Goal: Transaction & Acquisition: Purchase product/service

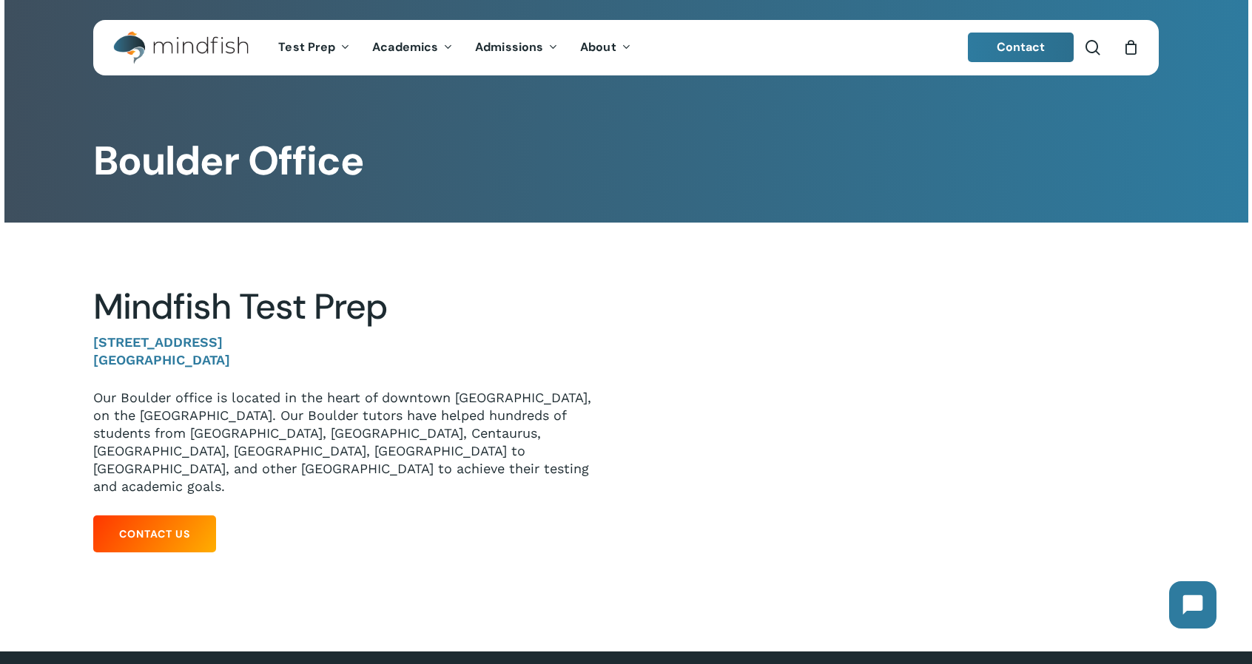
scroll to position [148, 0]
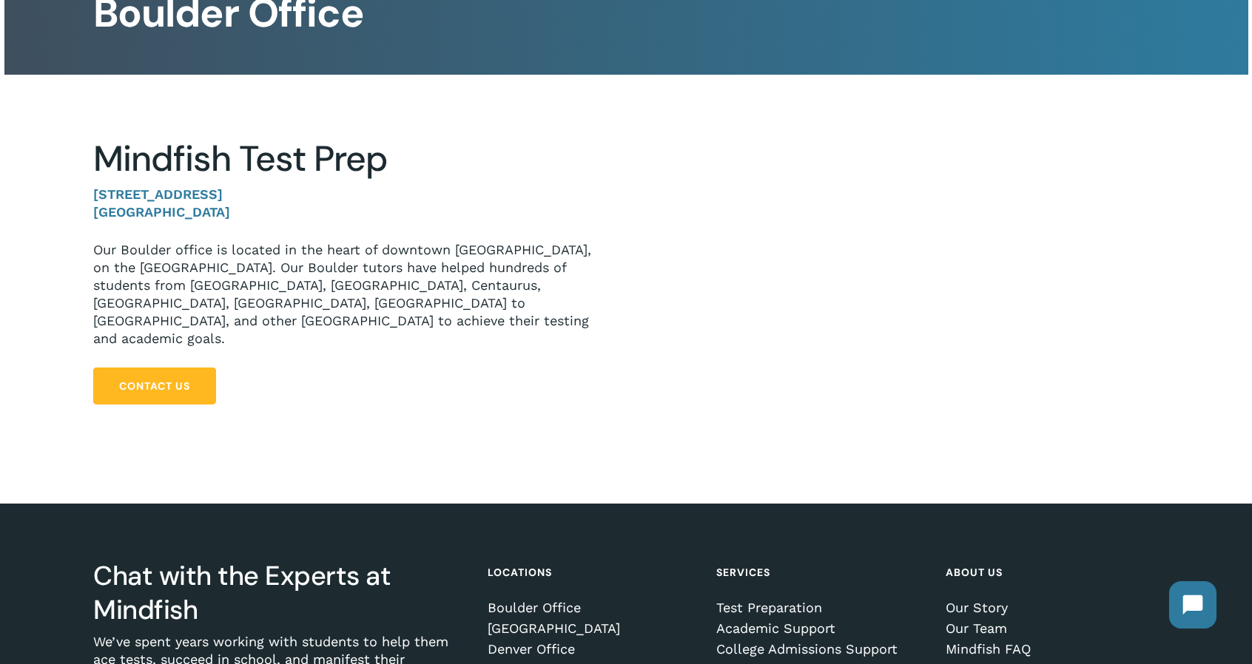
click at [151, 379] on span "Contact Us" at bounding box center [154, 386] width 71 height 15
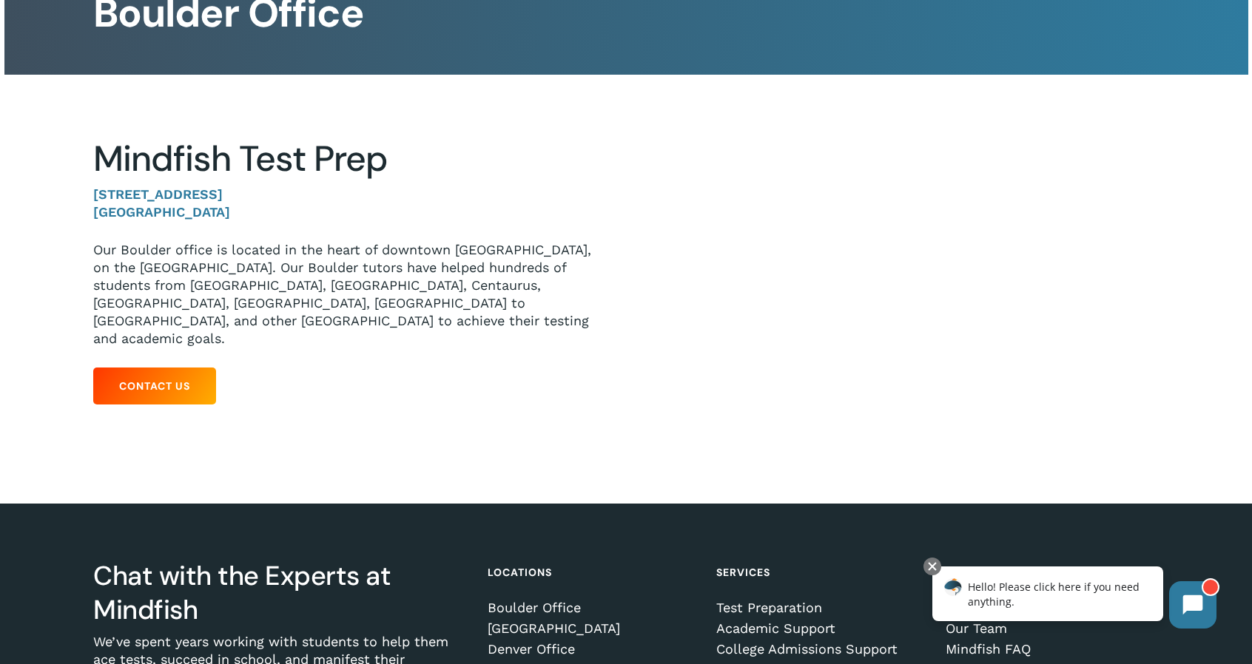
scroll to position [0, 0]
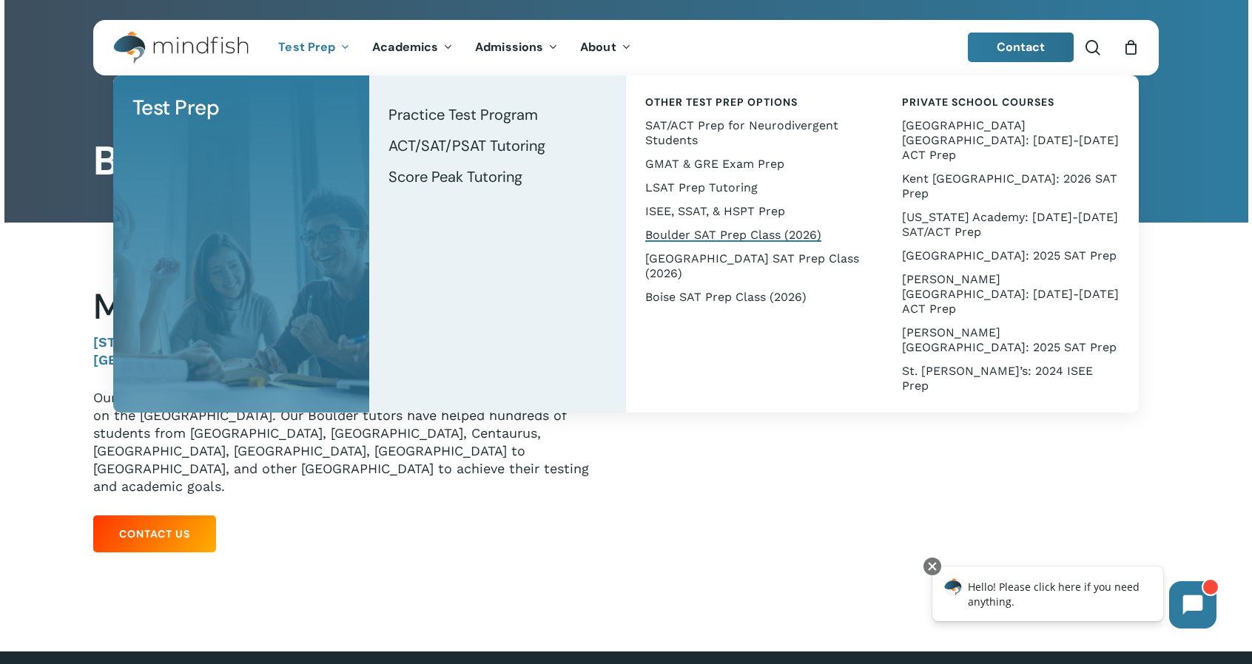
click at [759, 235] on span "Boulder SAT Prep Class (2026)" at bounding box center [733, 235] width 176 height 14
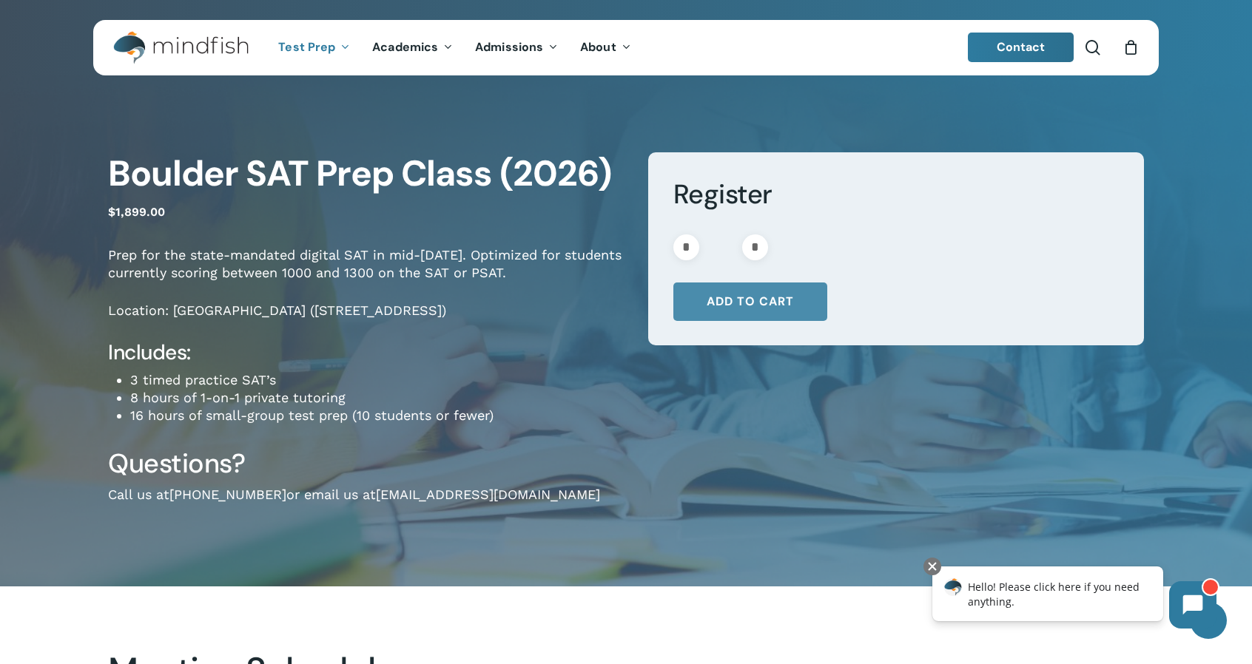
click at [741, 305] on button "Add to cart" at bounding box center [750, 302] width 154 height 38
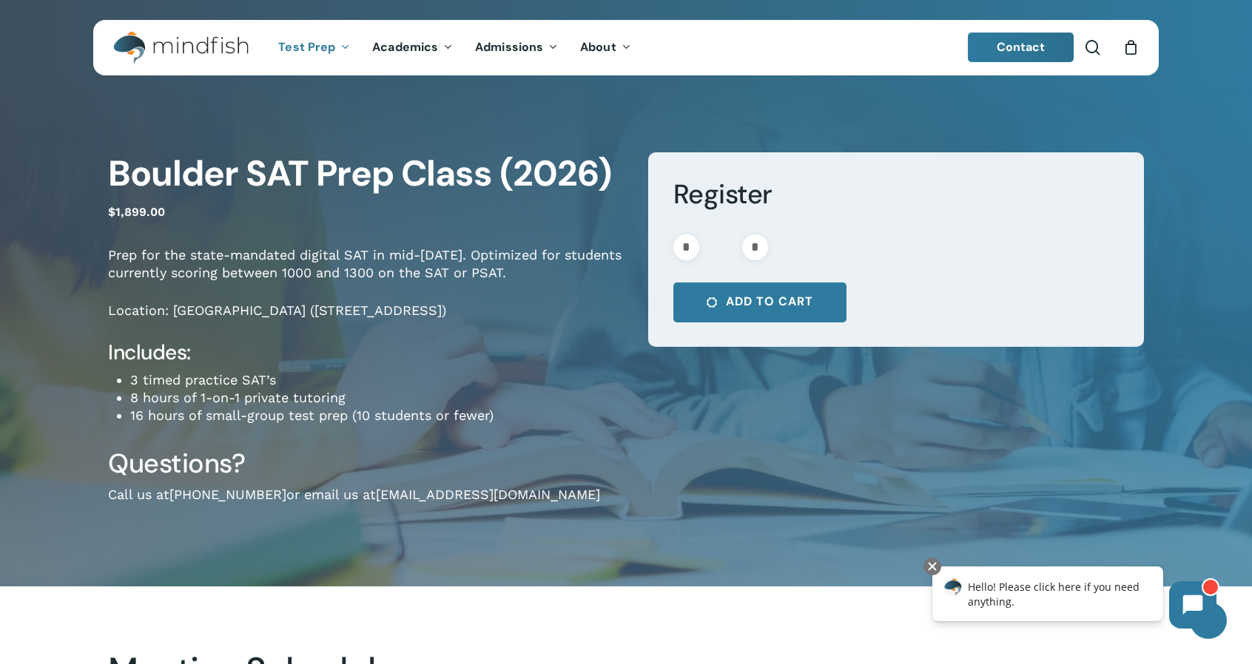
scroll to position [74, 0]
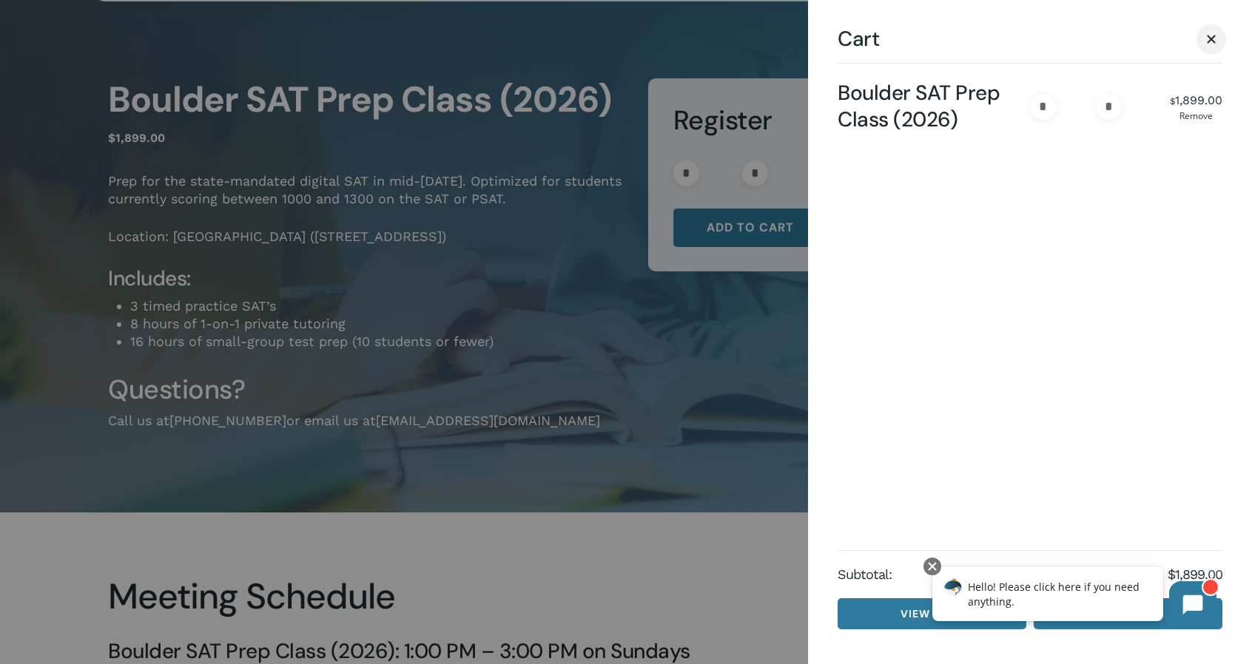
click at [1204, 35] on span "Cart" at bounding box center [1211, 38] width 15 height 11
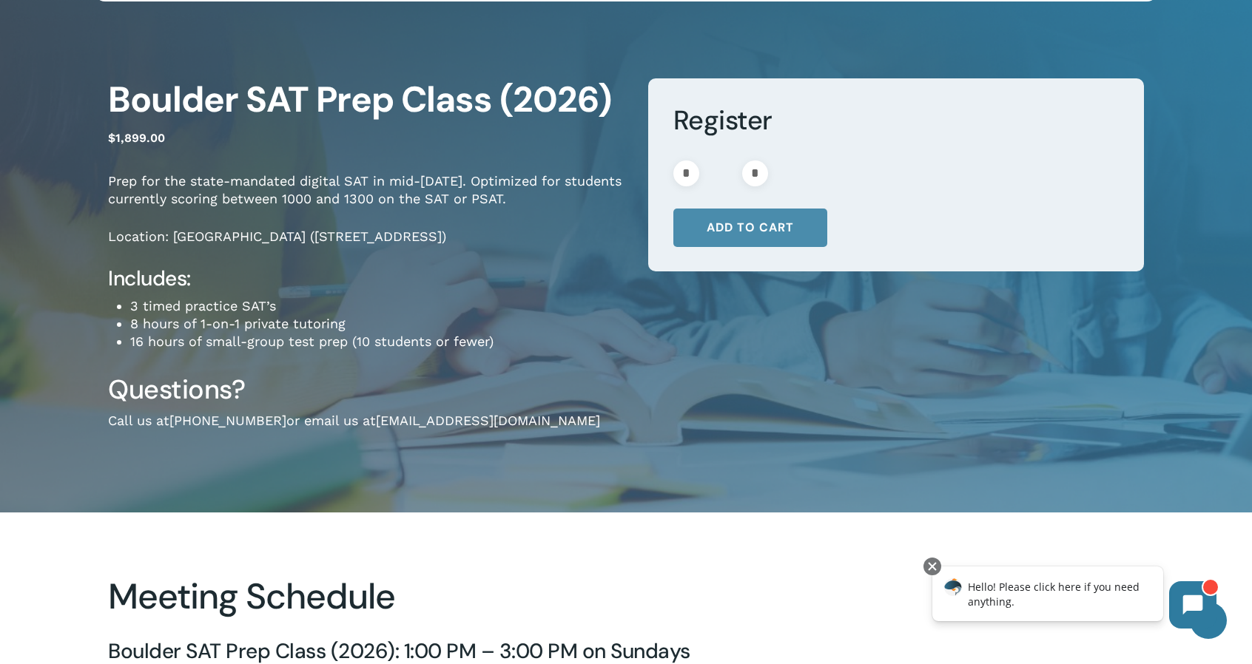
click at [792, 245] on button "Add to cart" at bounding box center [750, 228] width 154 height 38
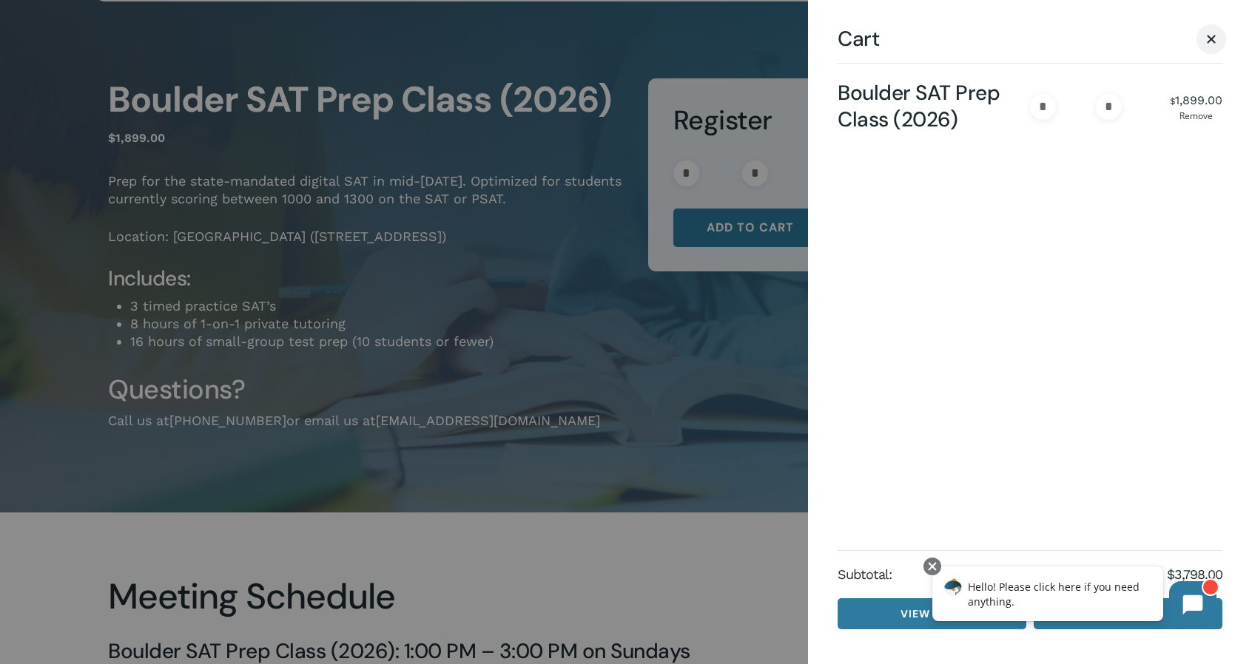
click at [1204, 43] on span "Cart" at bounding box center [1211, 38] width 15 height 11
